Goal: Navigation & Orientation: Understand site structure

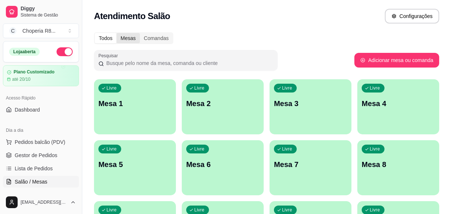
click at [125, 41] on div "Mesas" at bounding box center [127, 38] width 23 height 10
click at [116, 33] on input "Mesas" at bounding box center [116, 33] width 0 height 0
click at [163, 39] on div "Comandas" at bounding box center [156, 38] width 33 height 10
click at [140, 33] on input "Comandas" at bounding box center [140, 33] width 0 height 0
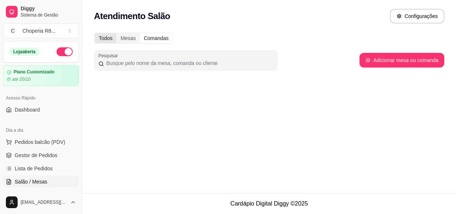
click at [111, 39] on div "Todos" at bounding box center [106, 38] width 22 height 10
click at [95, 33] on input "Todos" at bounding box center [95, 33] width 0 height 0
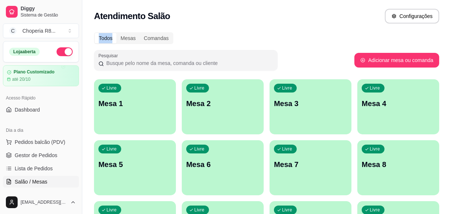
click at [111, 39] on div "Todos" at bounding box center [106, 38] width 22 height 10
click at [95, 33] on input "Todos" at bounding box center [95, 33] width 0 height 0
click at [242, 24] on div "Atendimento Salão Configurações" at bounding box center [266, 14] width 369 height 28
